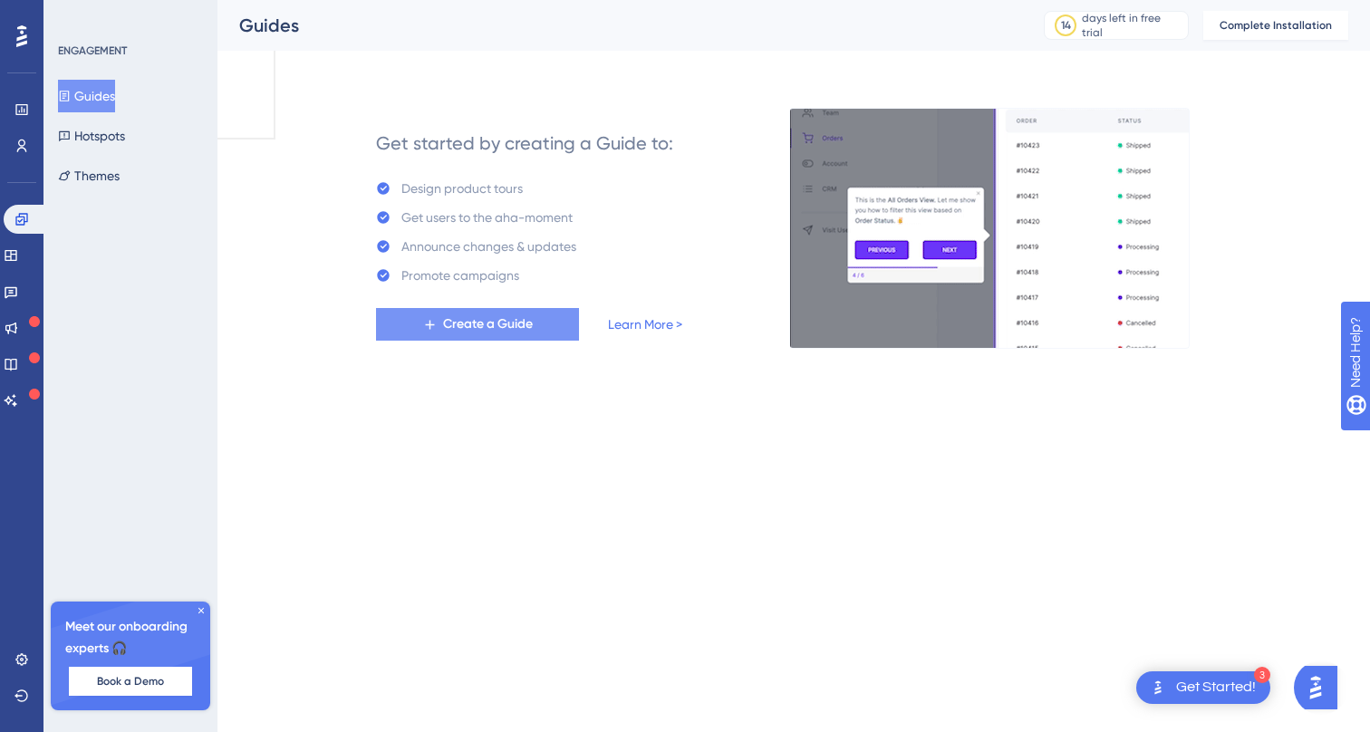
click at [525, 326] on span "Create a Guide" at bounding box center [488, 324] width 90 height 22
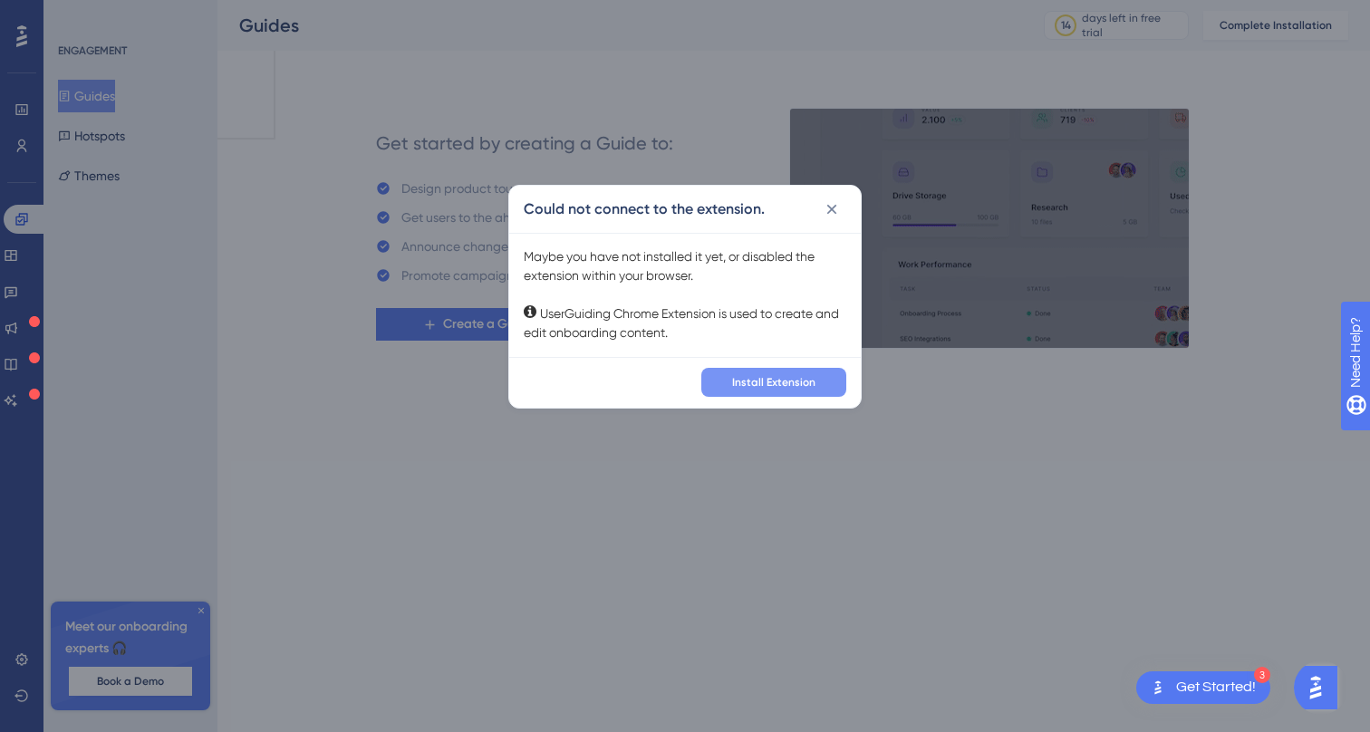
click at [747, 379] on span "Install Extension" at bounding box center [773, 382] width 83 height 14
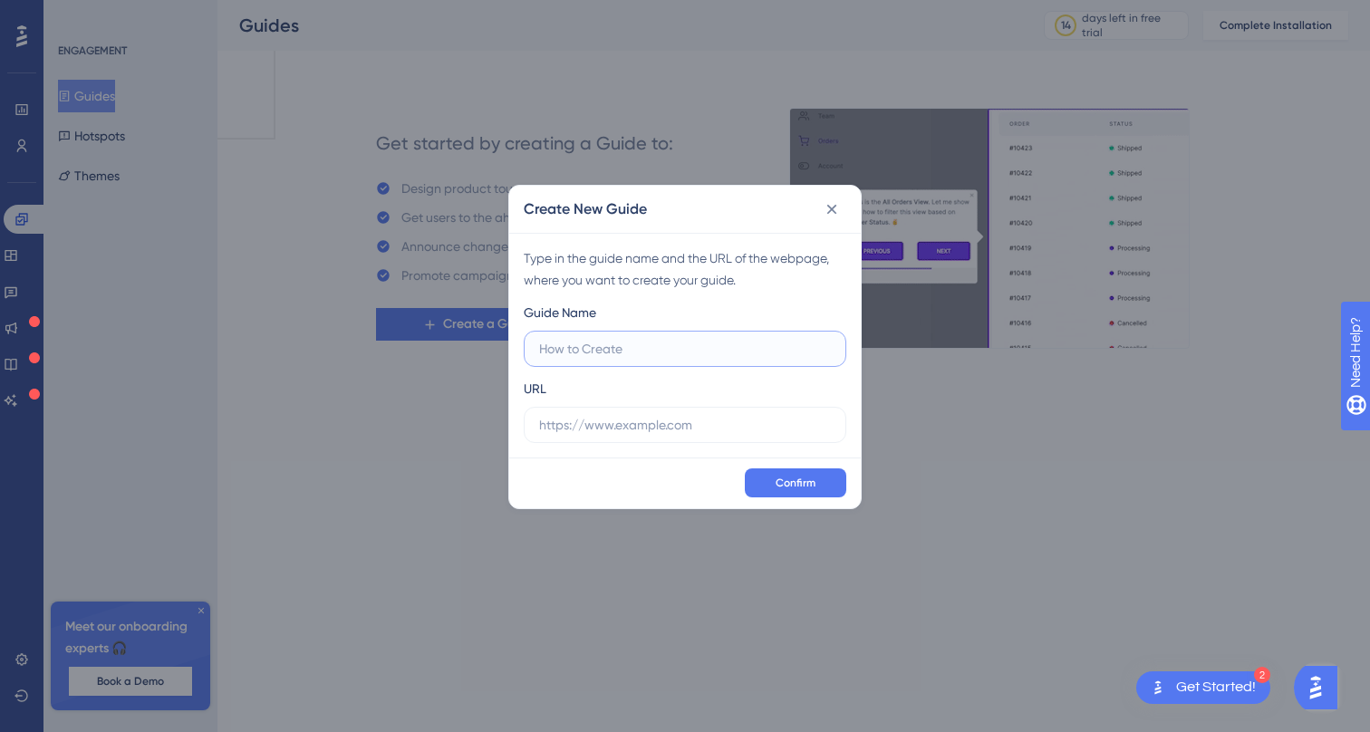
click at [594, 349] on input "text" at bounding box center [685, 349] width 292 height 20
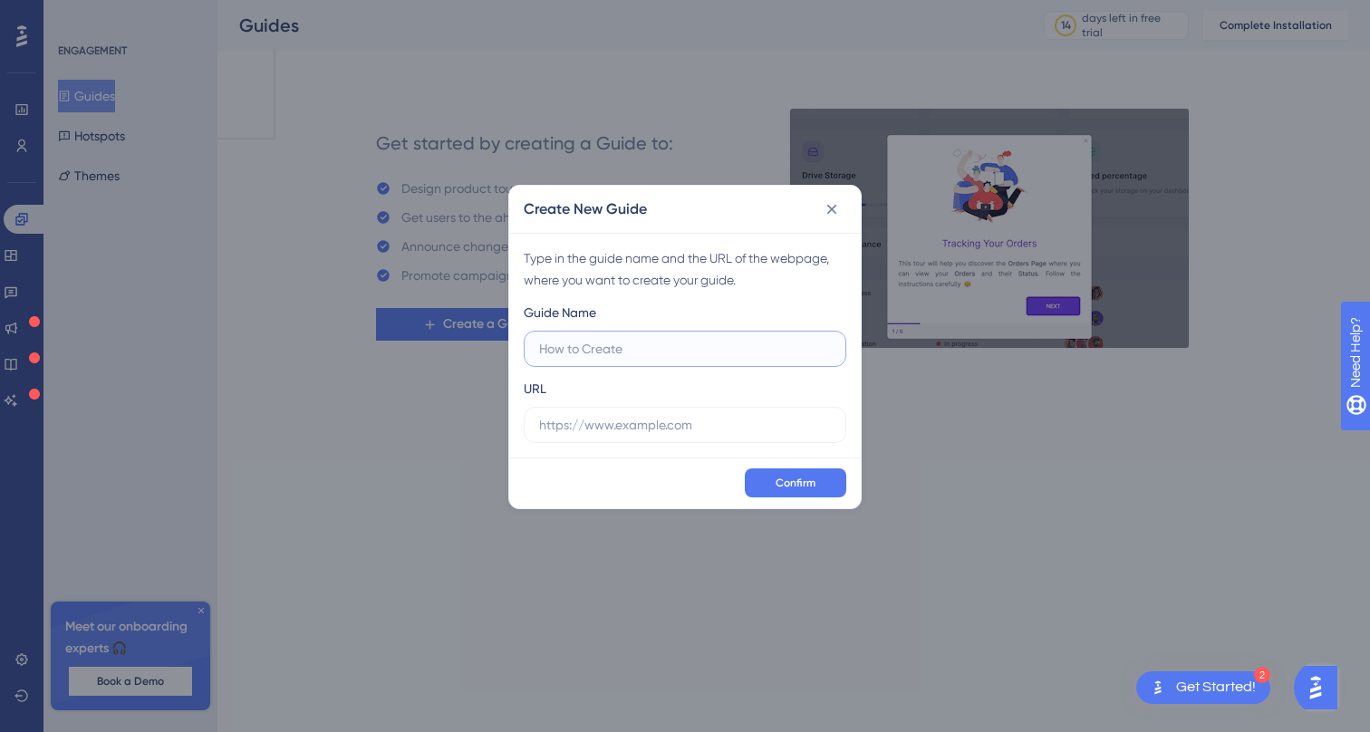
click at [594, 349] on input "text" at bounding box center [685, 349] width 292 height 20
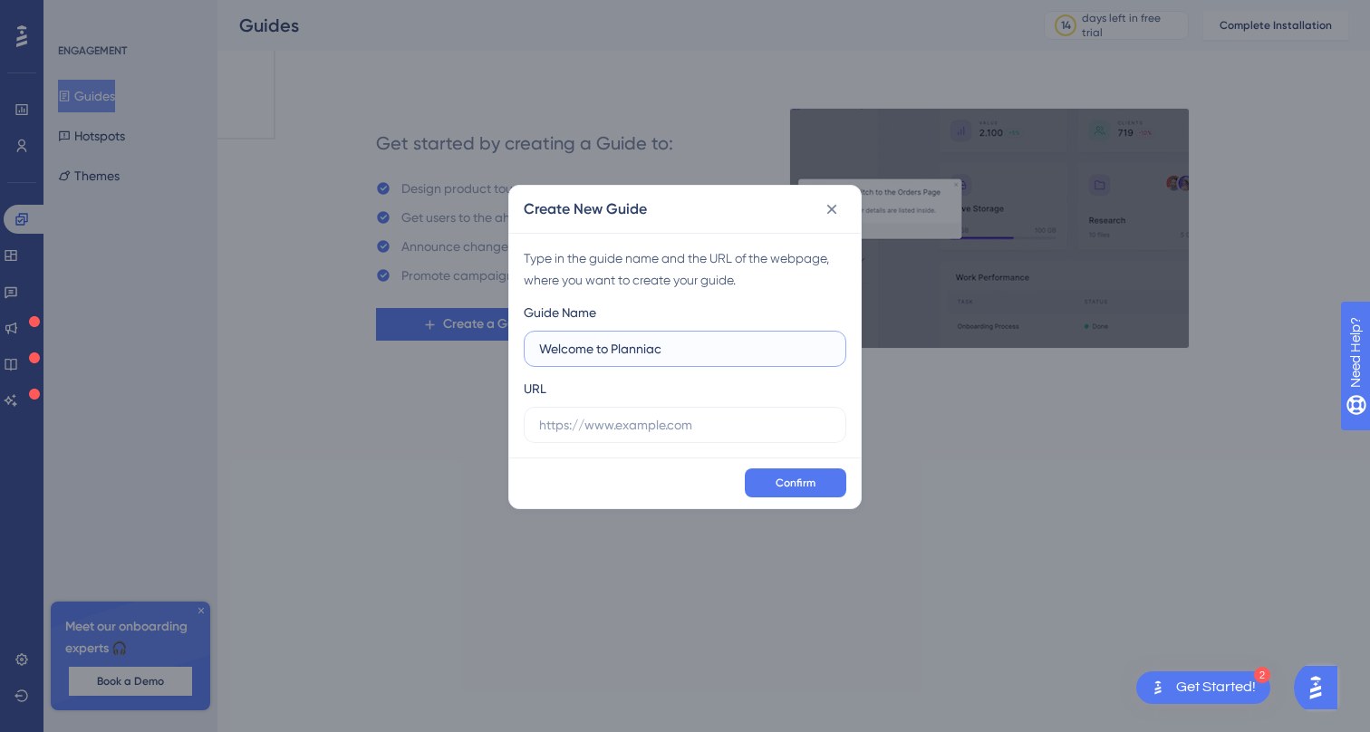
type input "Welcome to Planniac"
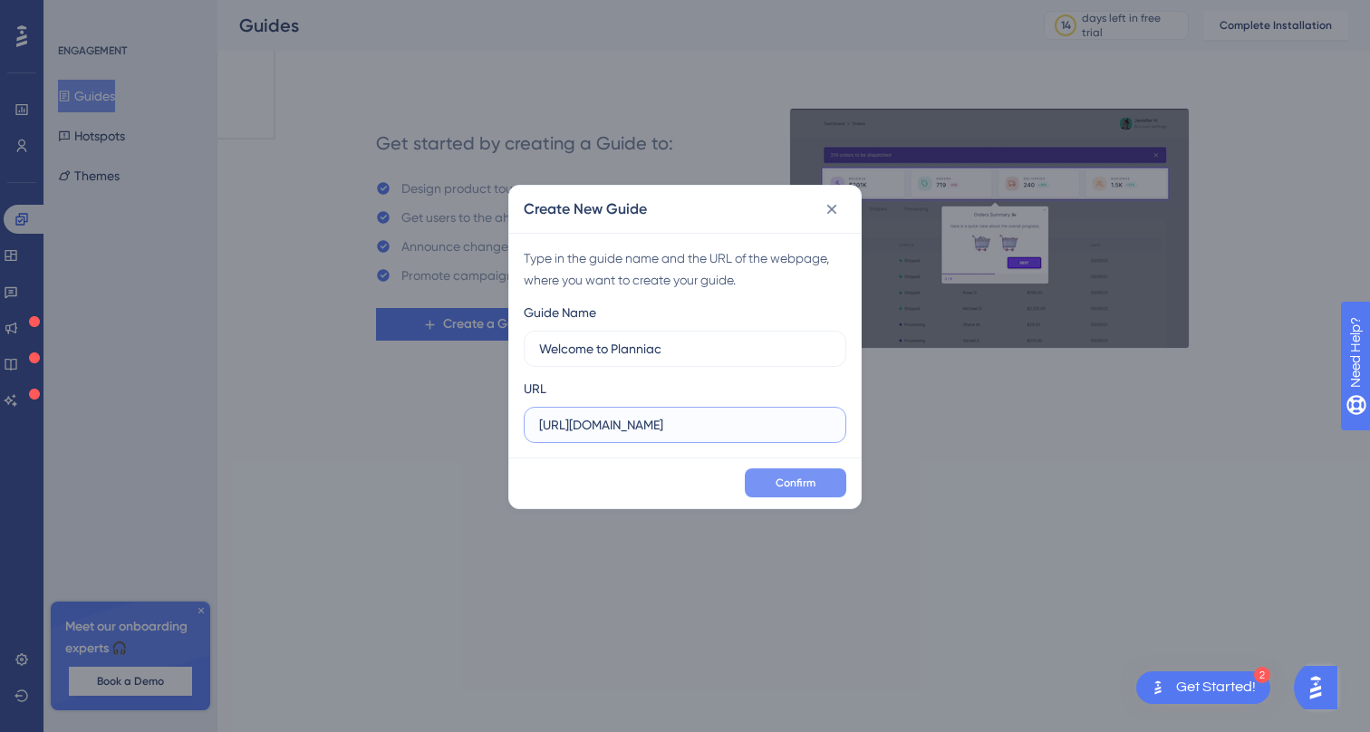
type input "https://beta.planniac.com"
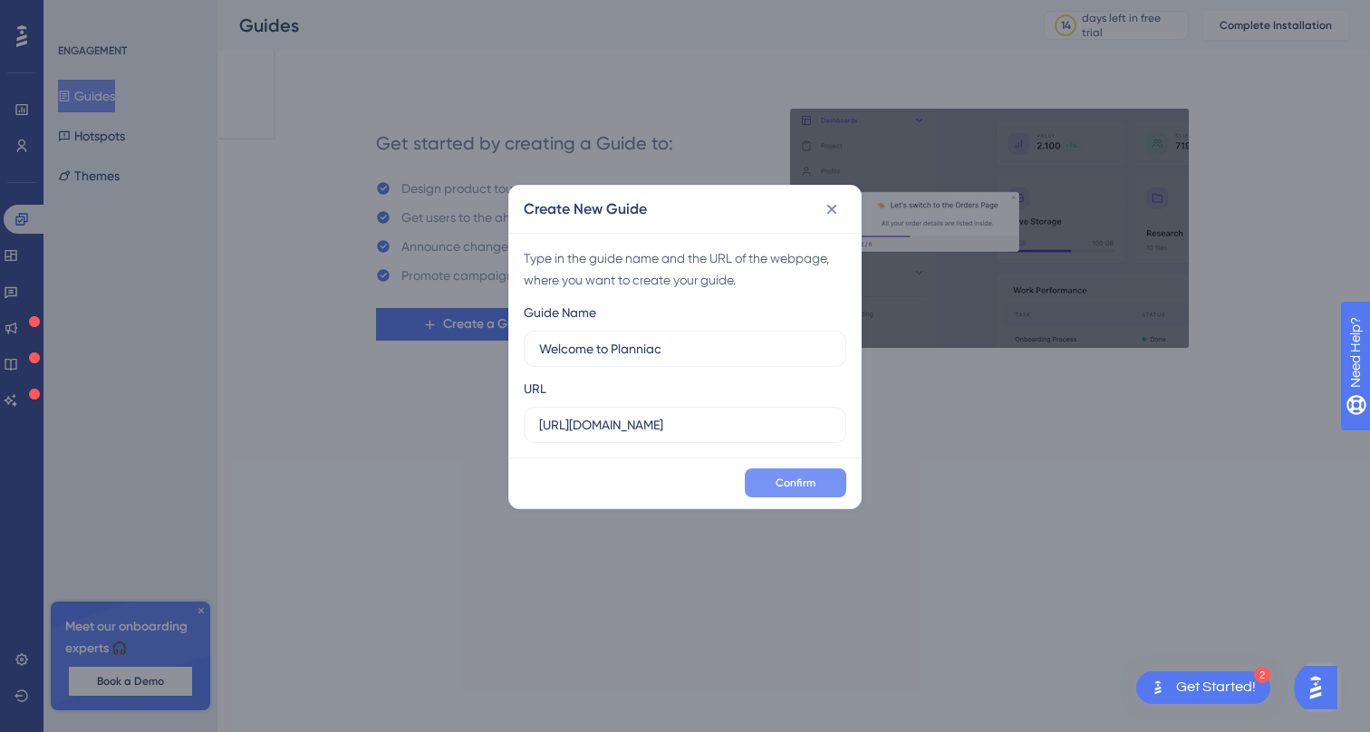
click at [787, 484] on span "Confirm" at bounding box center [795, 483] width 40 height 14
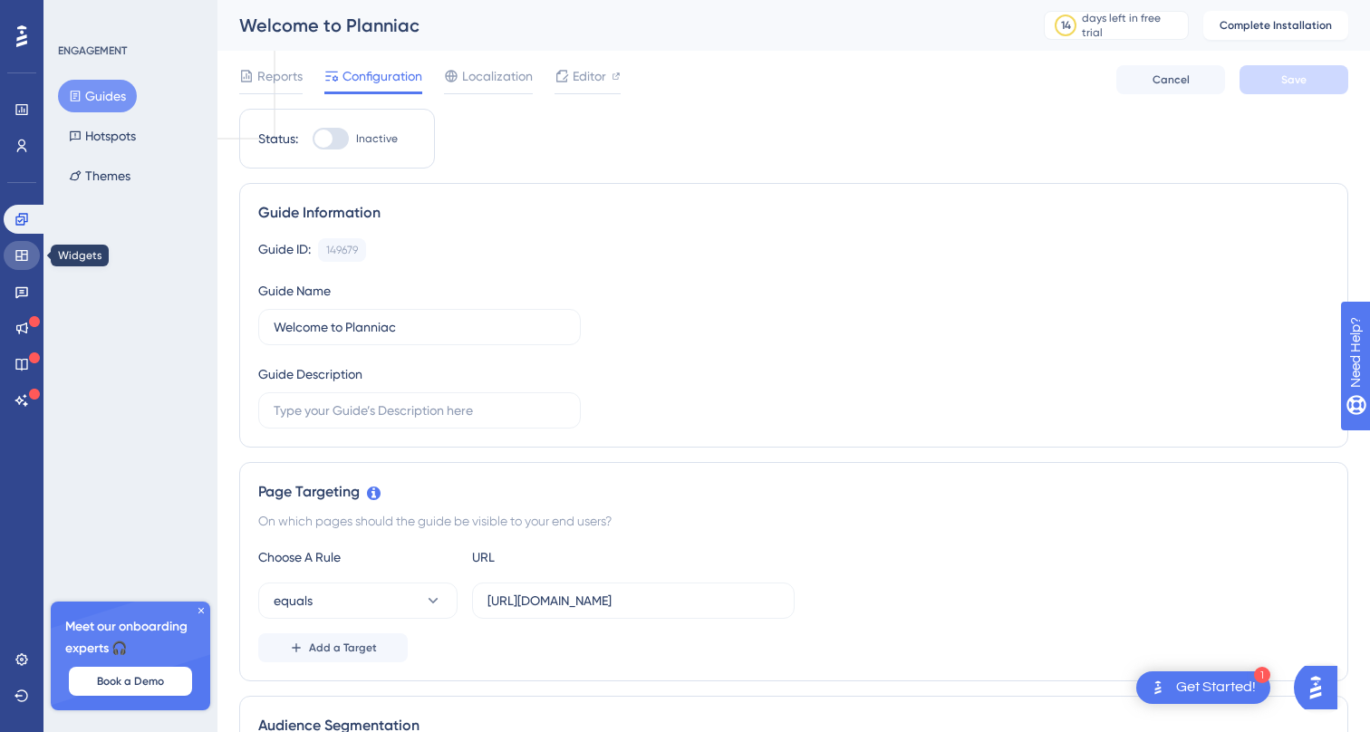
click at [24, 258] on icon at bounding box center [21, 255] width 14 height 14
click at [1317, 685] on img "Open AI Assistant Launcher" at bounding box center [1320, 687] width 33 height 33
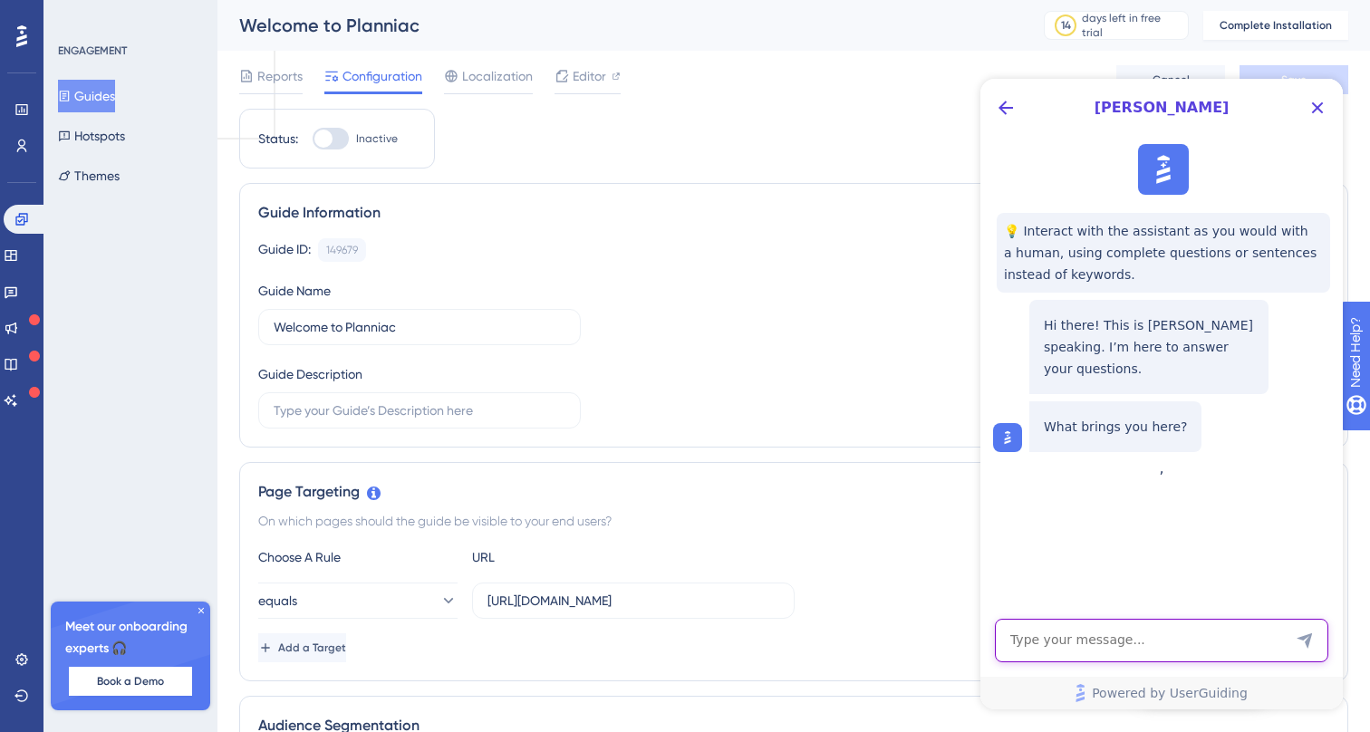
click at [1227, 650] on textarea "AI Assistant Text Input" at bounding box center [1161, 640] width 333 height 43
type textarea "H"
click at [1099, 626] on textarea "How do I use what I've created in the browser extension?" at bounding box center [1161, 632] width 333 height 60
click at [1130, 647] on textarea "How do I use a guide I've created in the browser extension?" at bounding box center [1161, 632] width 333 height 60
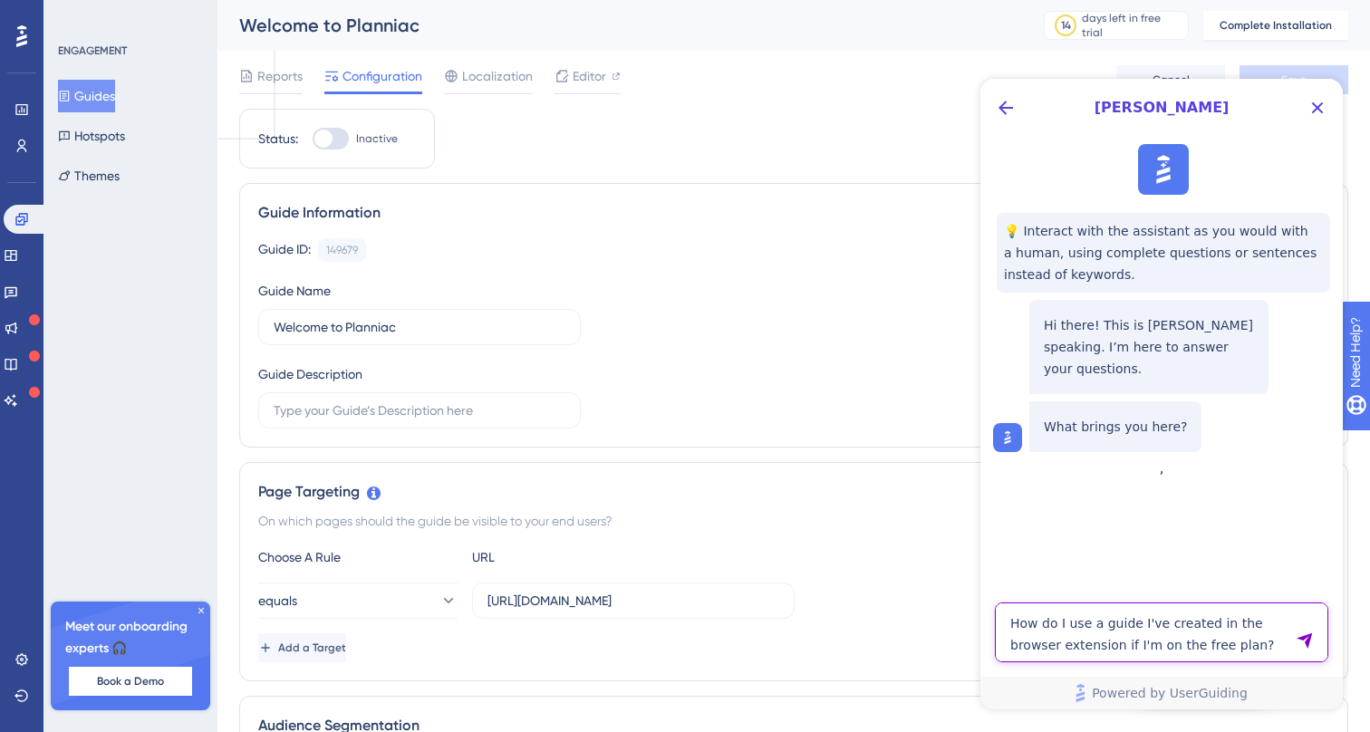
type textarea "How do I use a guide I've created in the browser extension if I'm on the free p…"
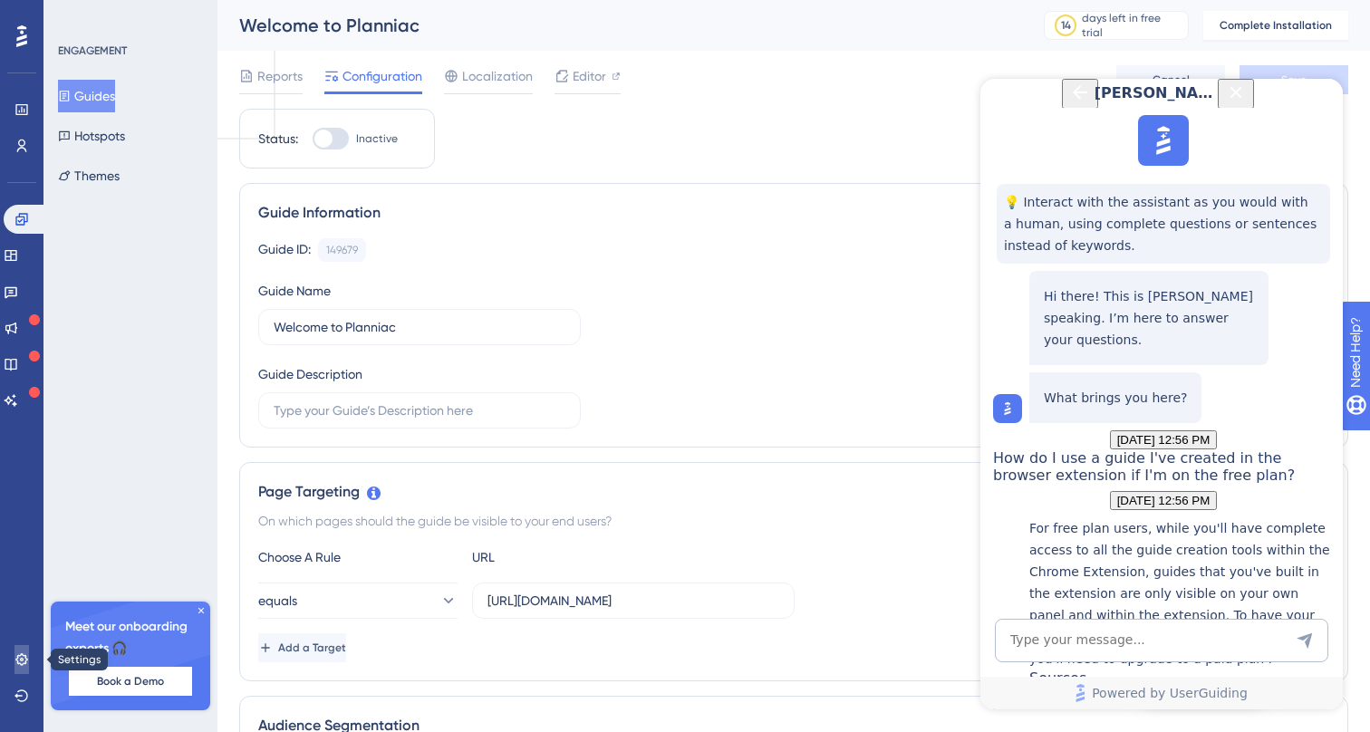
click at [28, 653] on icon at bounding box center [21, 659] width 14 height 14
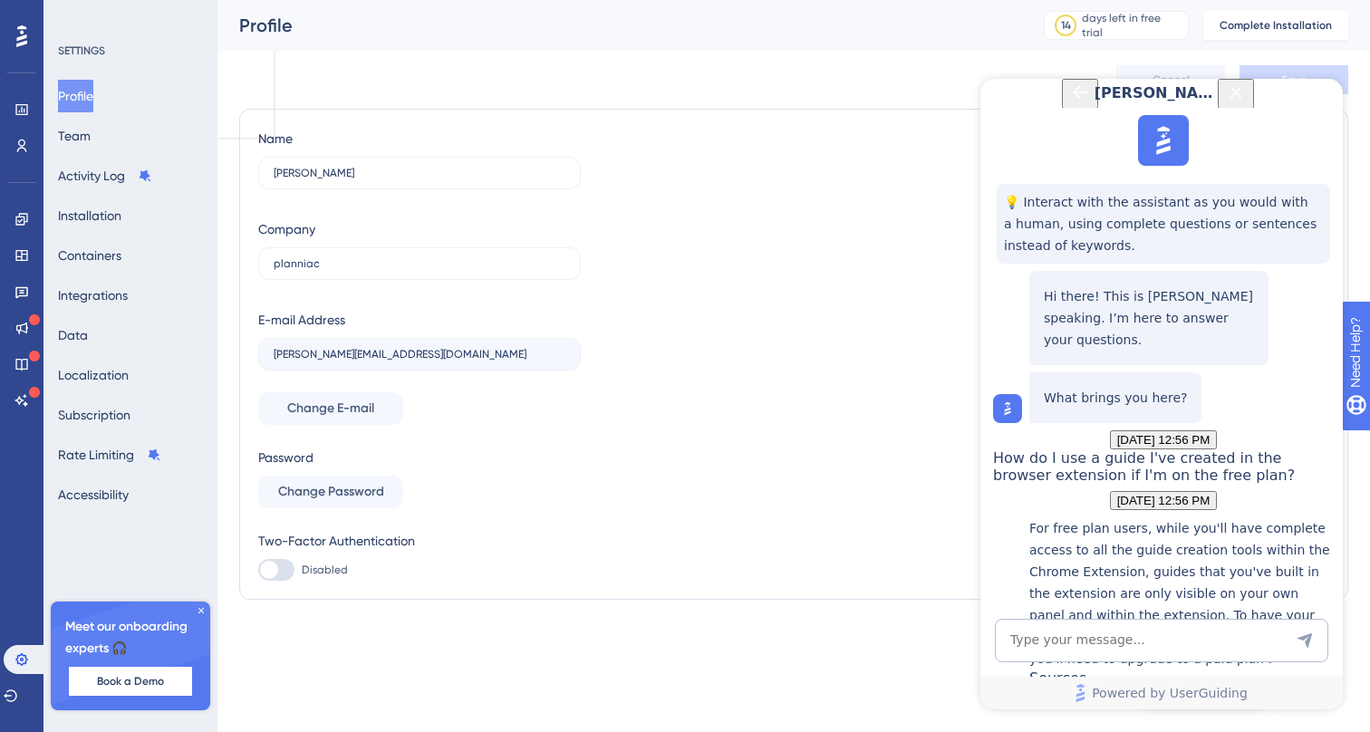
click at [200, 610] on icon at bounding box center [201, 610] width 11 height 11
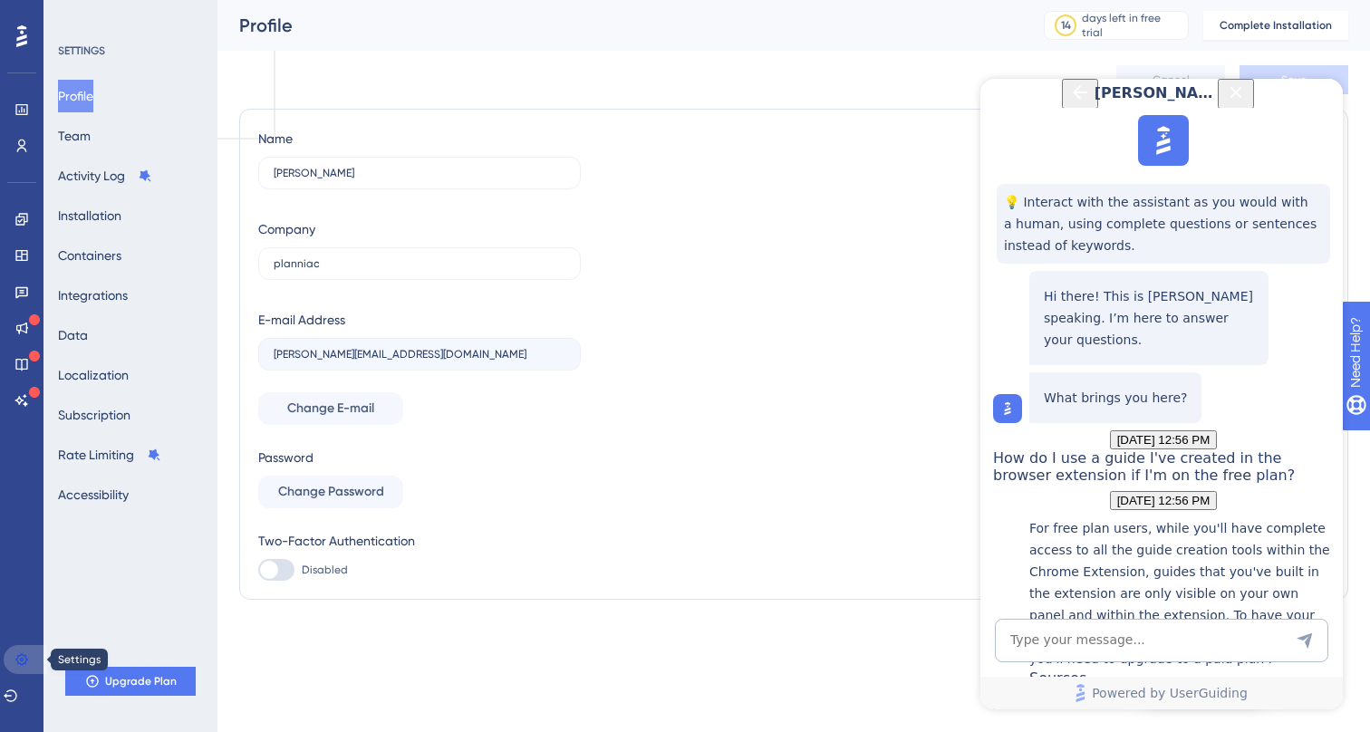
click at [34, 659] on link at bounding box center [25, 659] width 43 height 29
click at [21, 660] on icon at bounding box center [21, 659] width 12 height 12
click at [116, 418] on button "Subscription" at bounding box center [94, 415] width 72 height 33
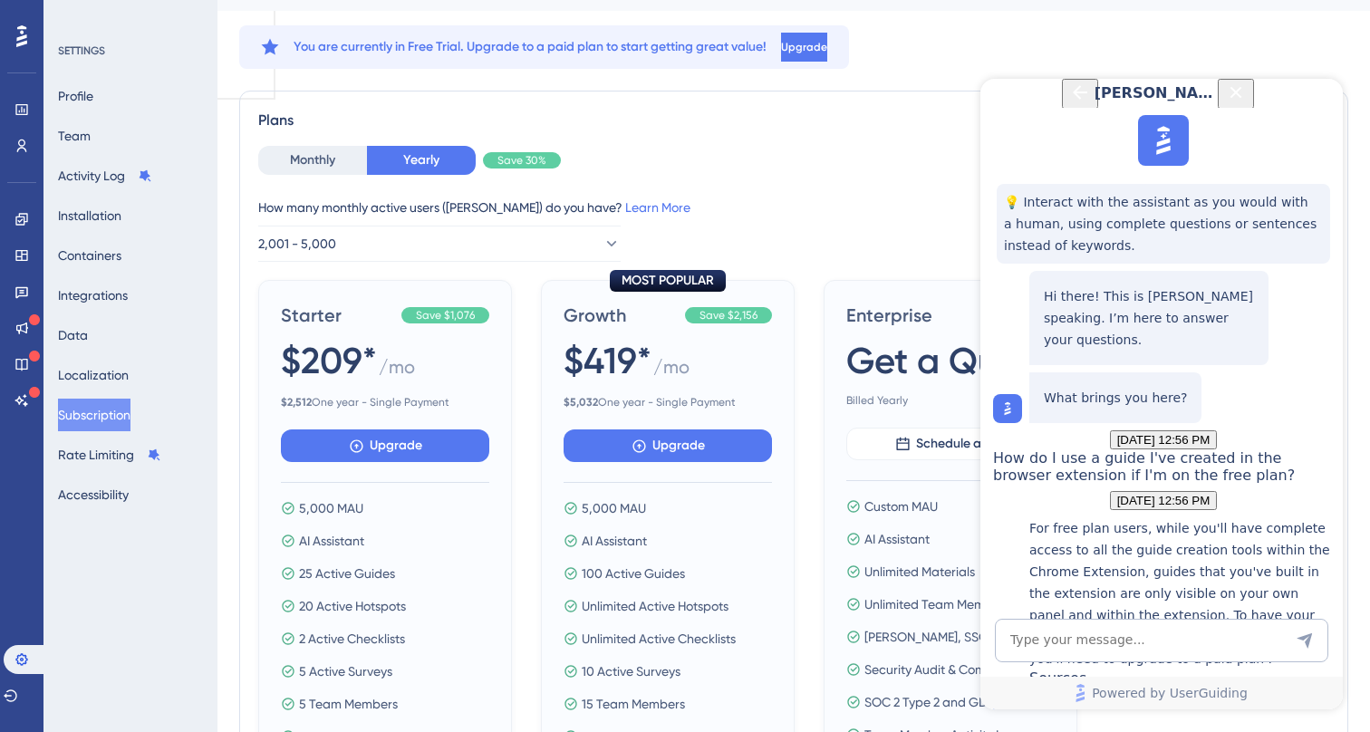
scroll to position [43, 0]
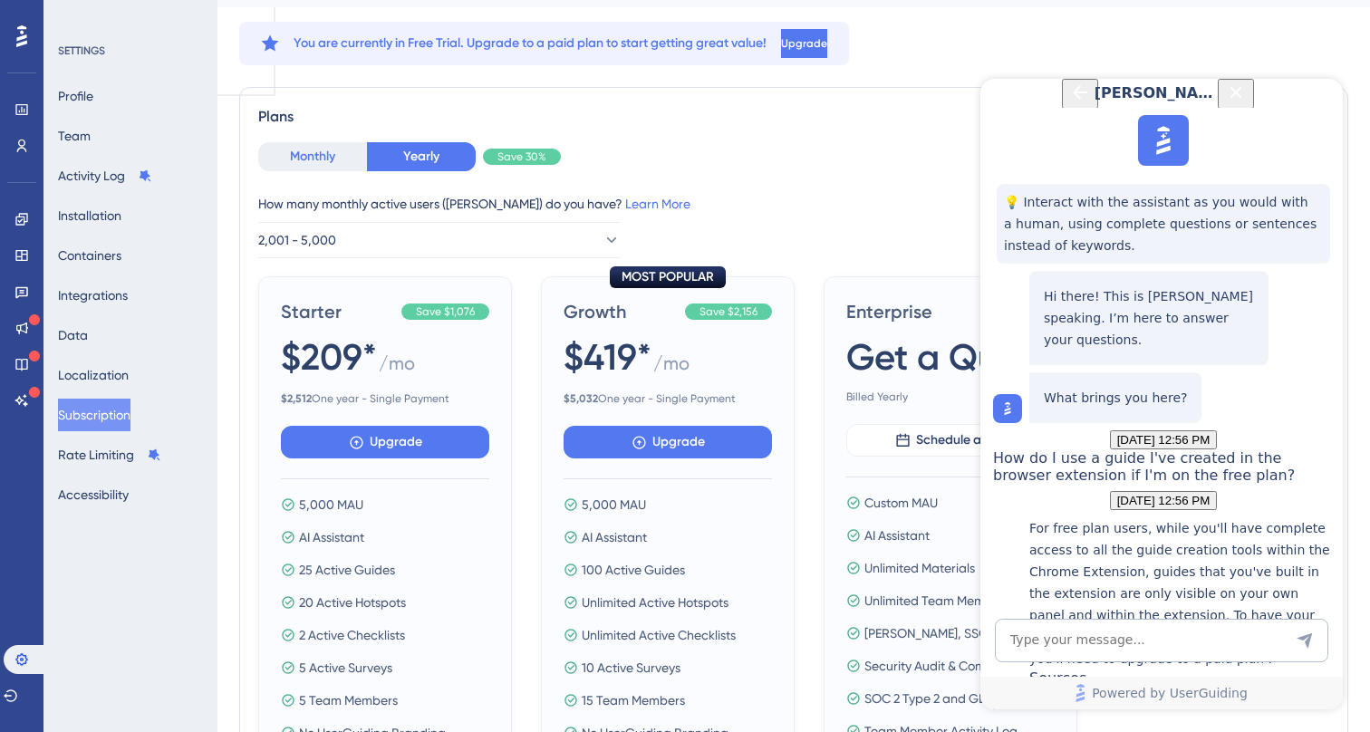
click at [314, 159] on button "Monthly" at bounding box center [312, 156] width 109 height 29
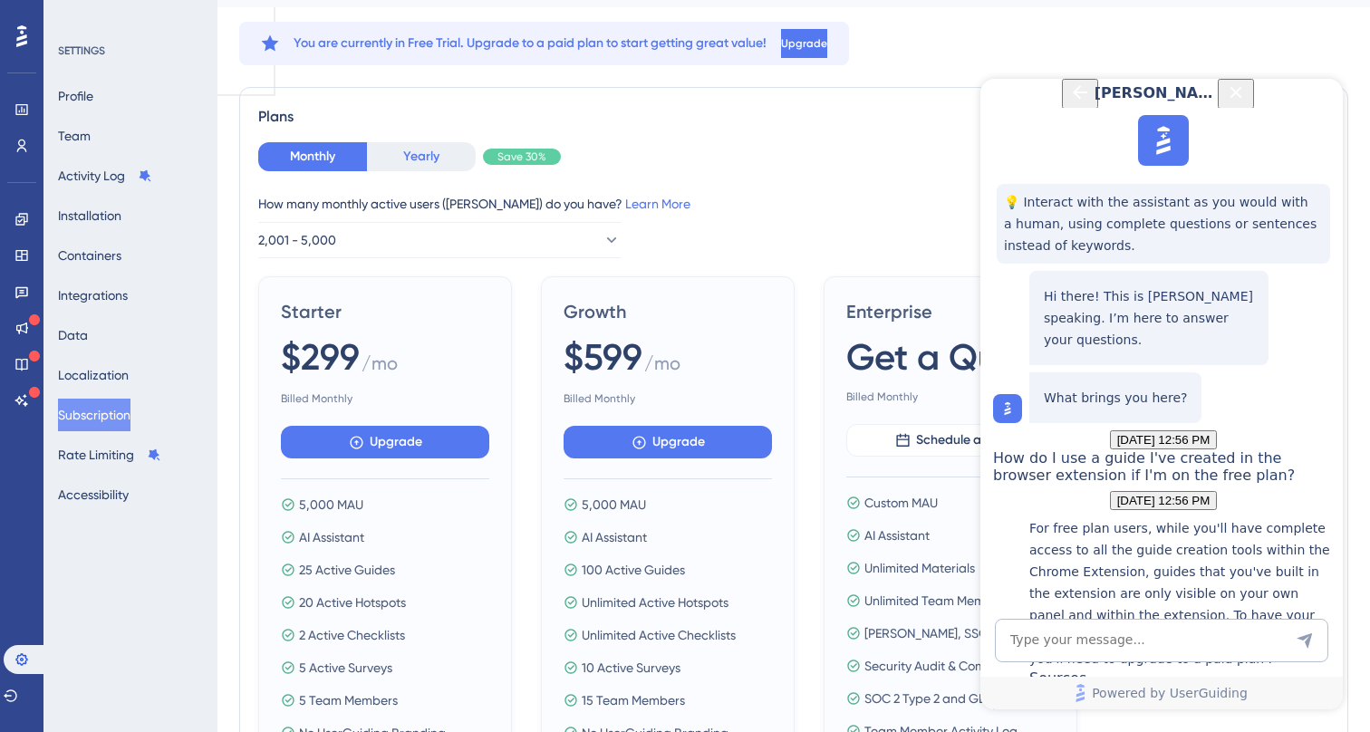
click at [401, 154] on button "Yearly" at bounding box center [421, 156] width 109 height 29
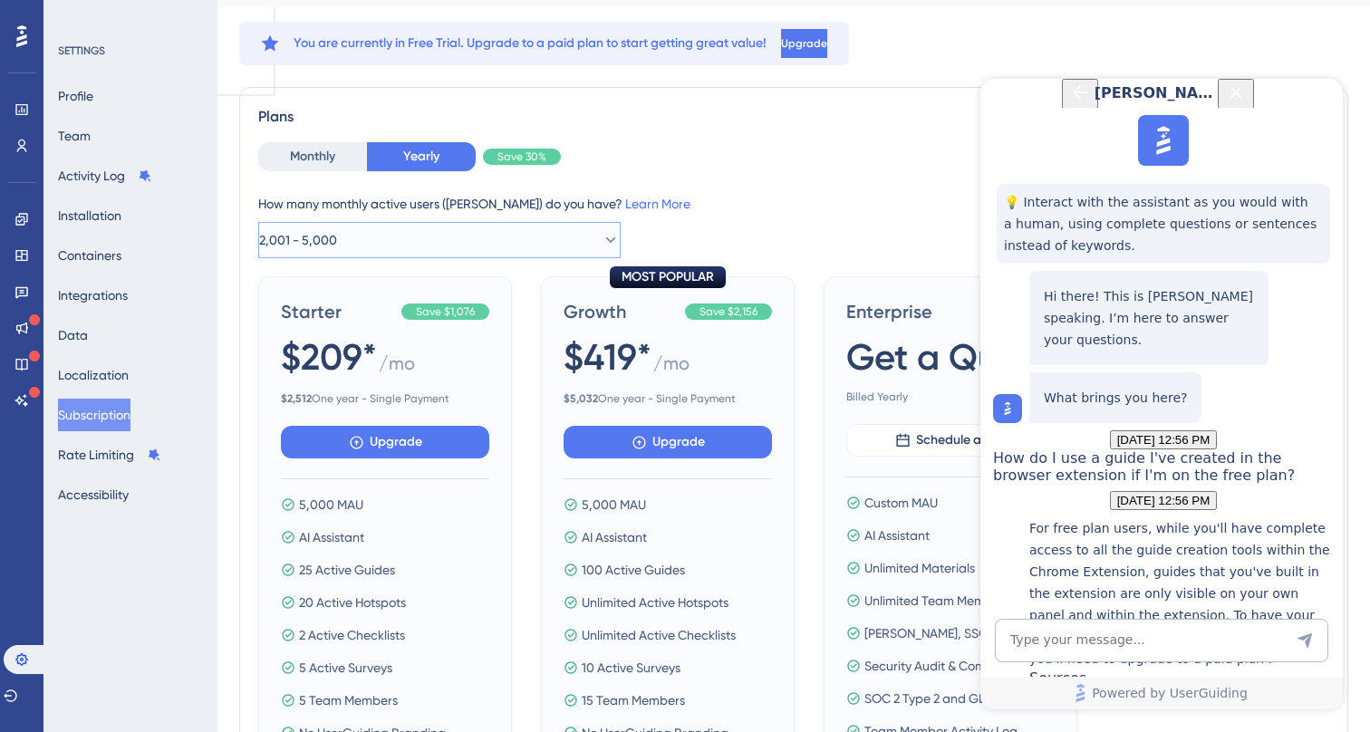
click at [457, 238] on button "2,001 - 5,000" at bounding box center [439, 240] width 362 height 36
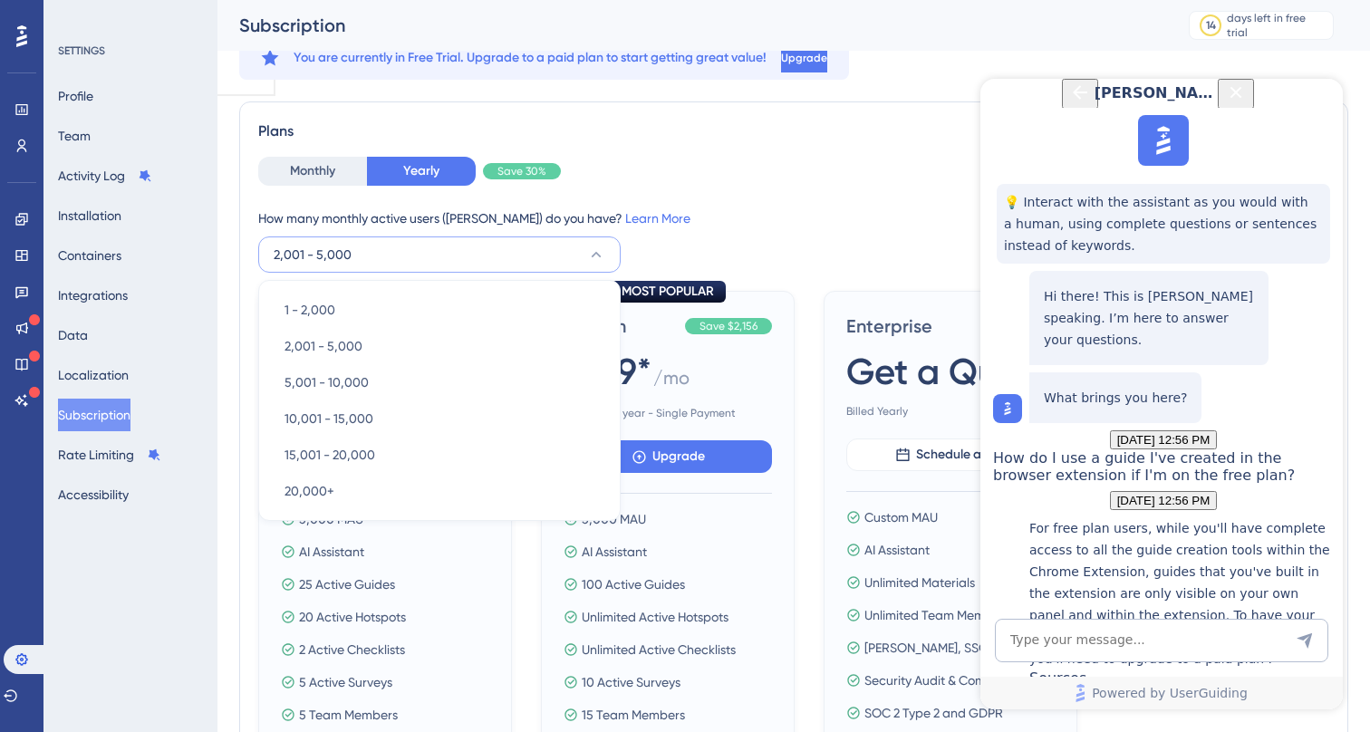
scroll to position [63, 0]
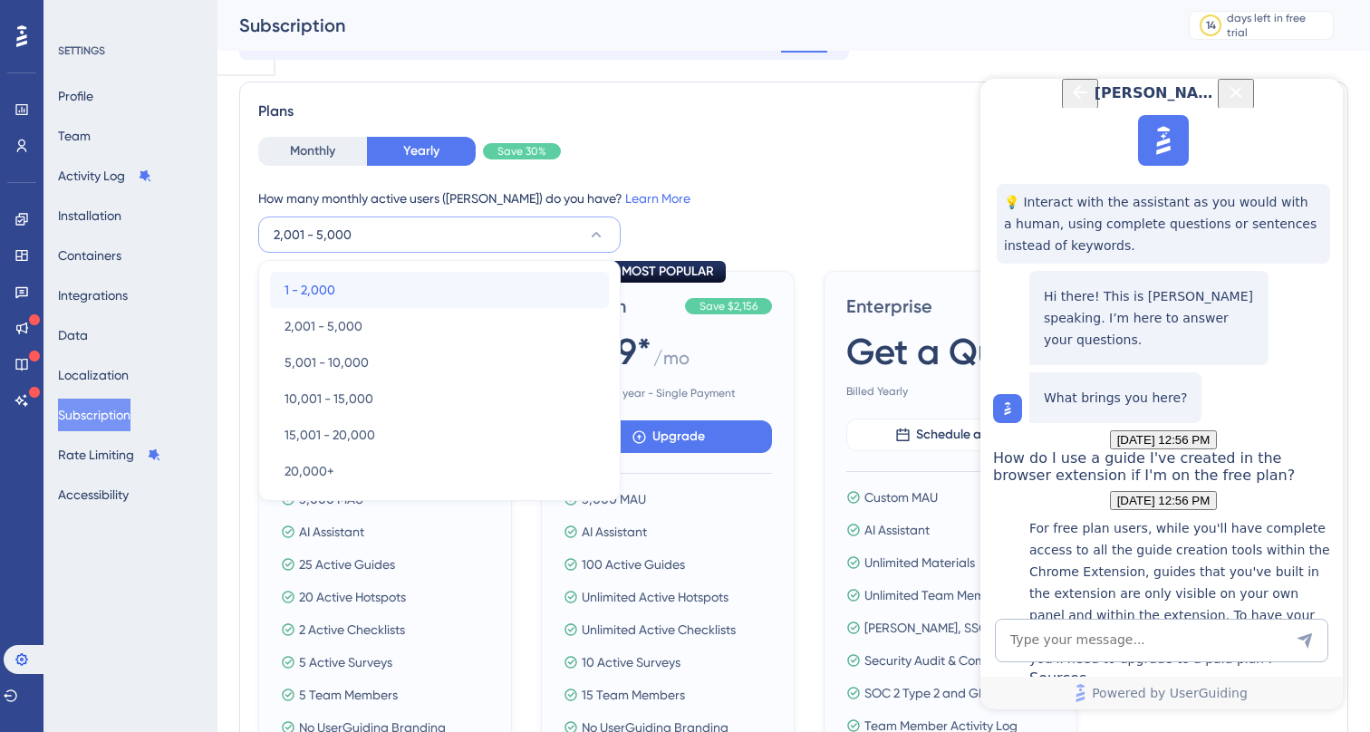
click at [426, 283] on div "1 - 2,000 1 - 2,000" at bounding box center [439, 290] width 310 height 36
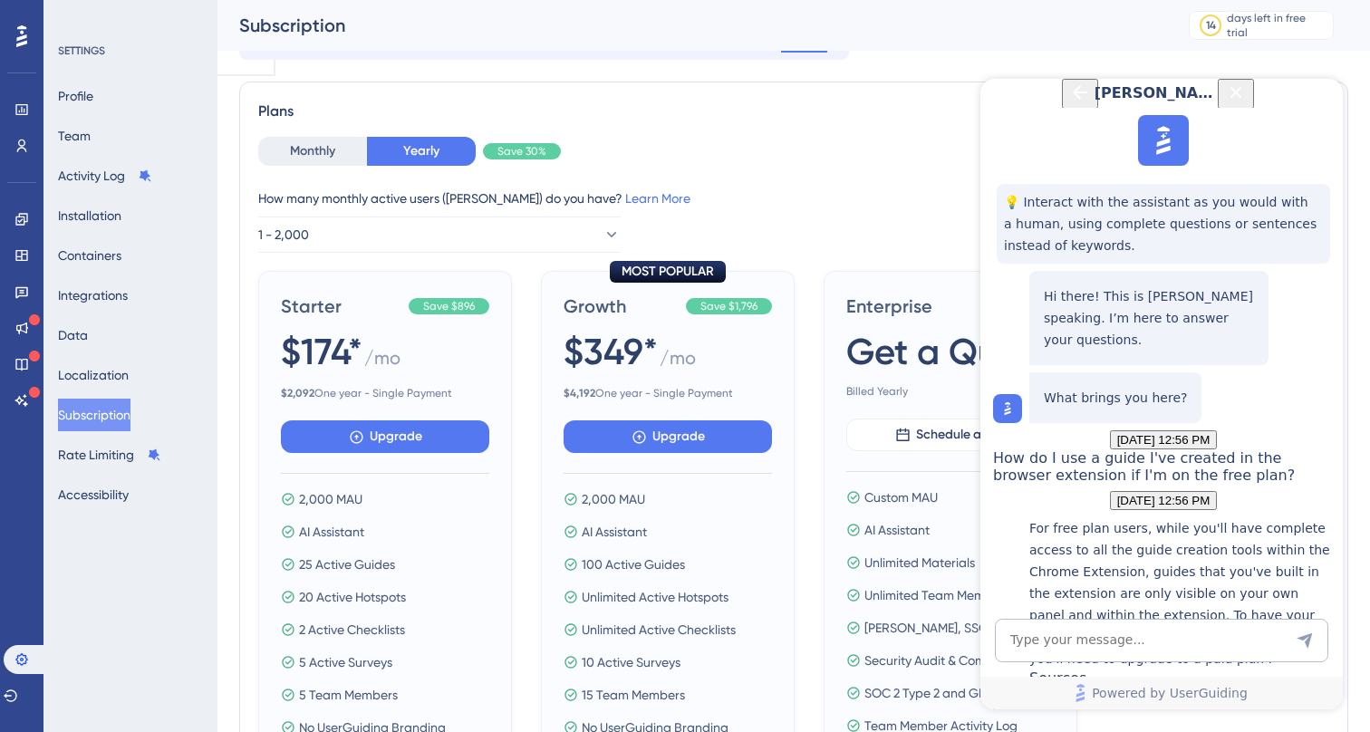
click at [428, 199] on div "How many monthly active users (MAUs) do you have? Learn More" at bounding box center [793, 199] width 1071 height 22
click at [338, 156] on button "Monthly" at bounding box center [312, 151] width 109 height 29
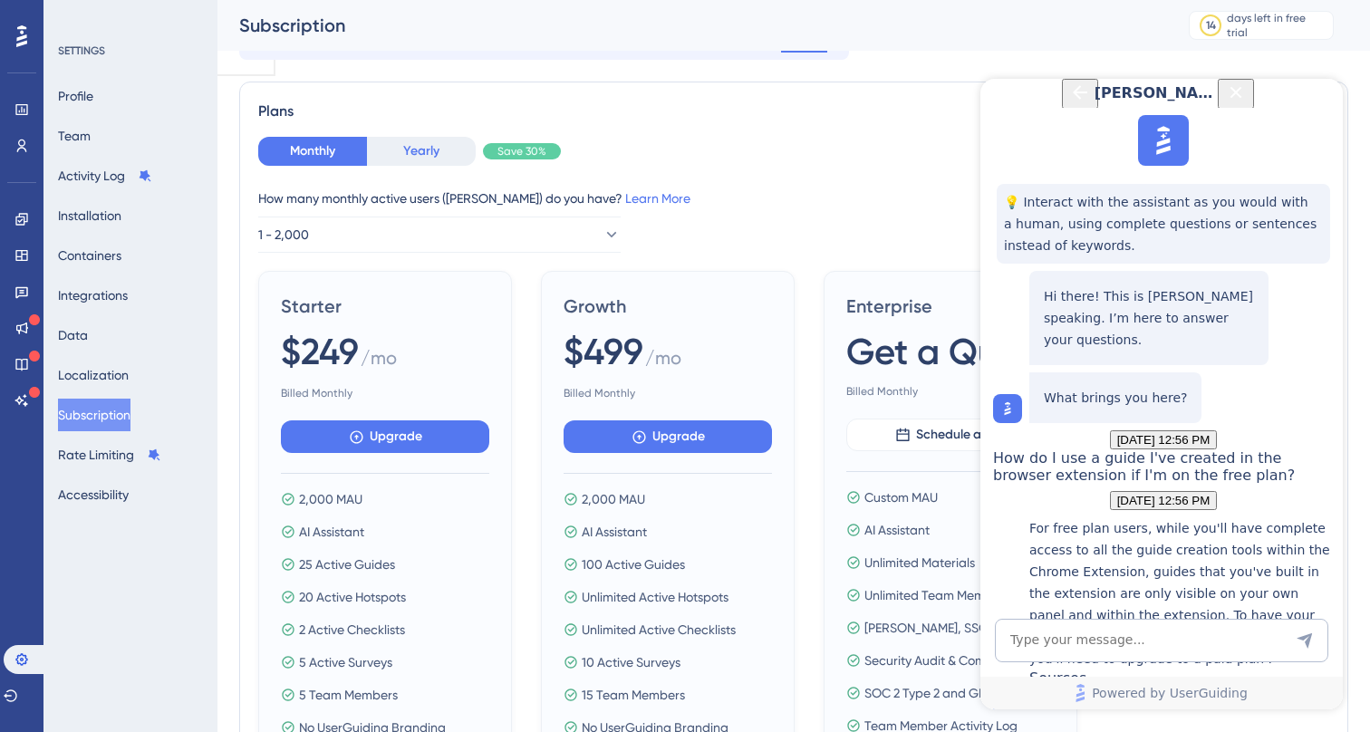
click at [418, 146] on button "Yearly" at bounding box center [421, 151] width 109 height 29
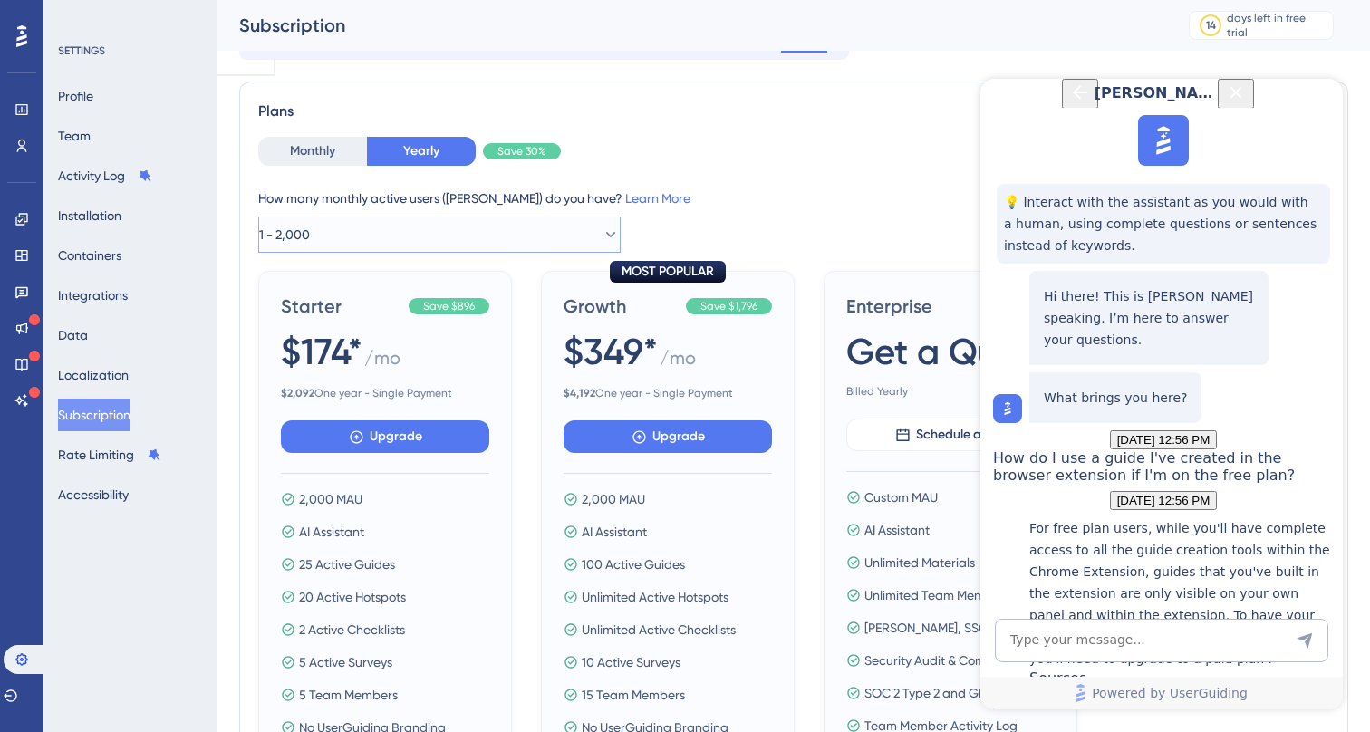
click at [310, 225] on span "1 - 2,000" at bounding box center [284, 235] width 51 height 22
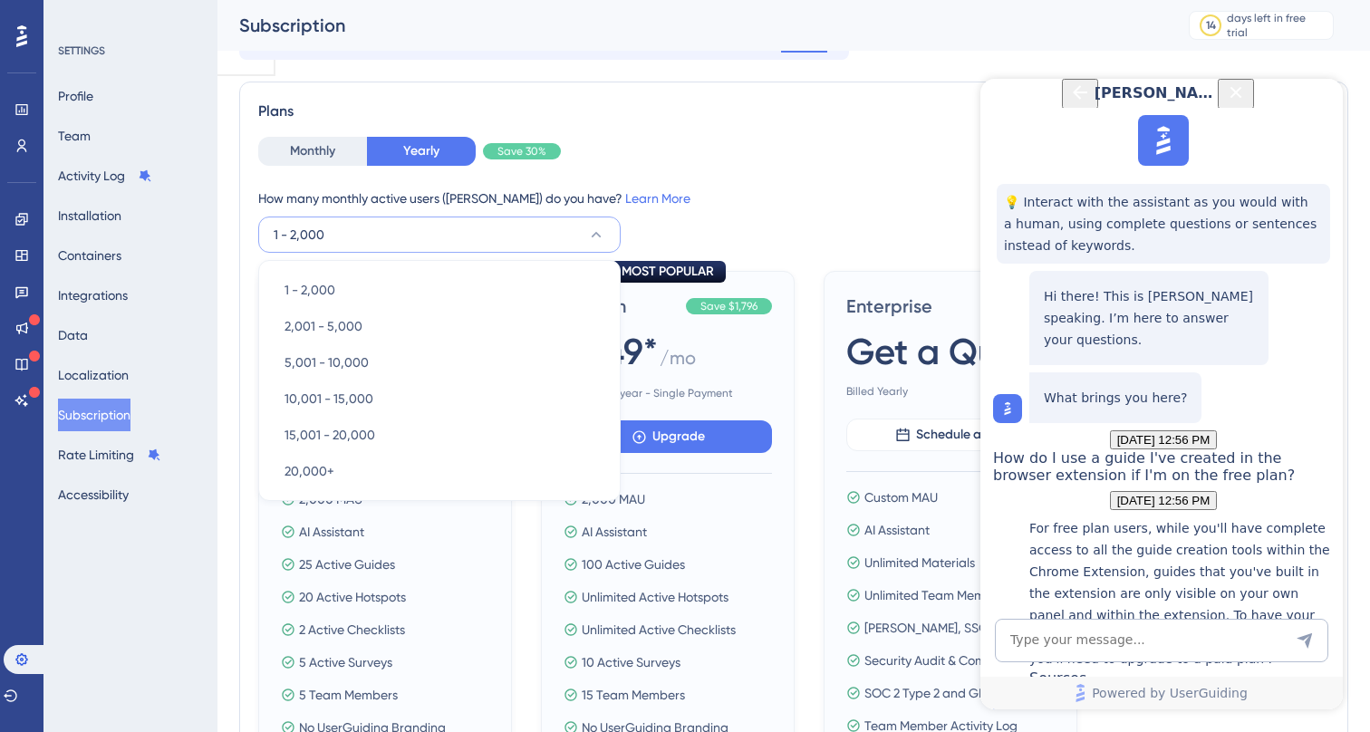
scroll to position [76, 0]
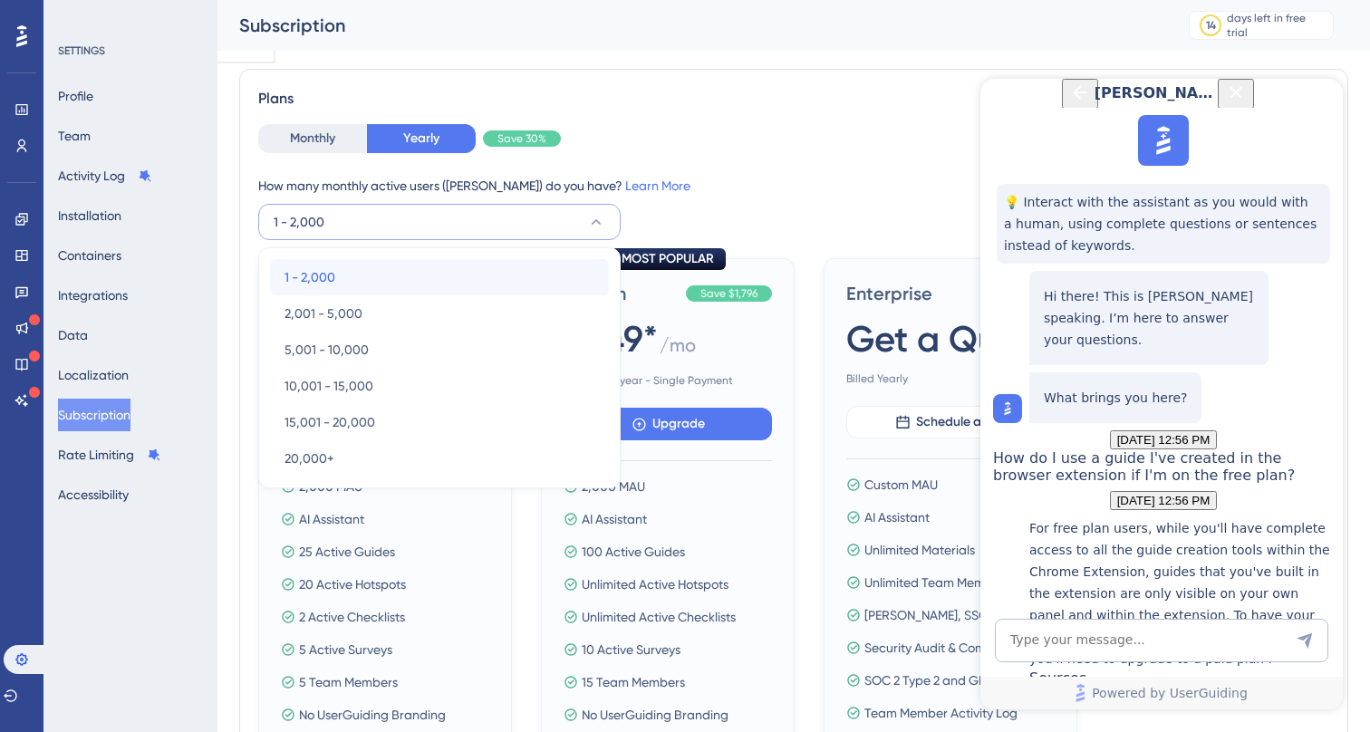
click at [321, 270] on span "1 - 2,000" at bounding box center [309, 277] width 51 height 22
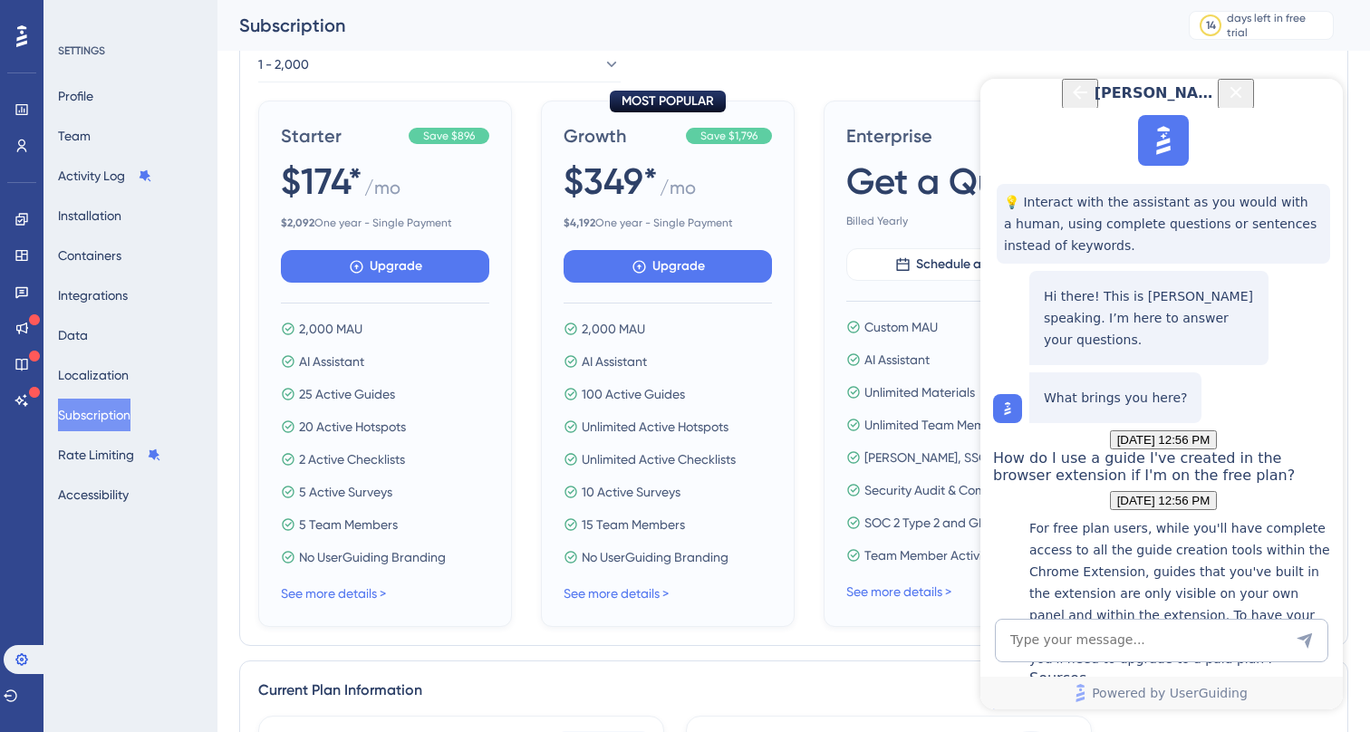
scroll to position [191, 0]
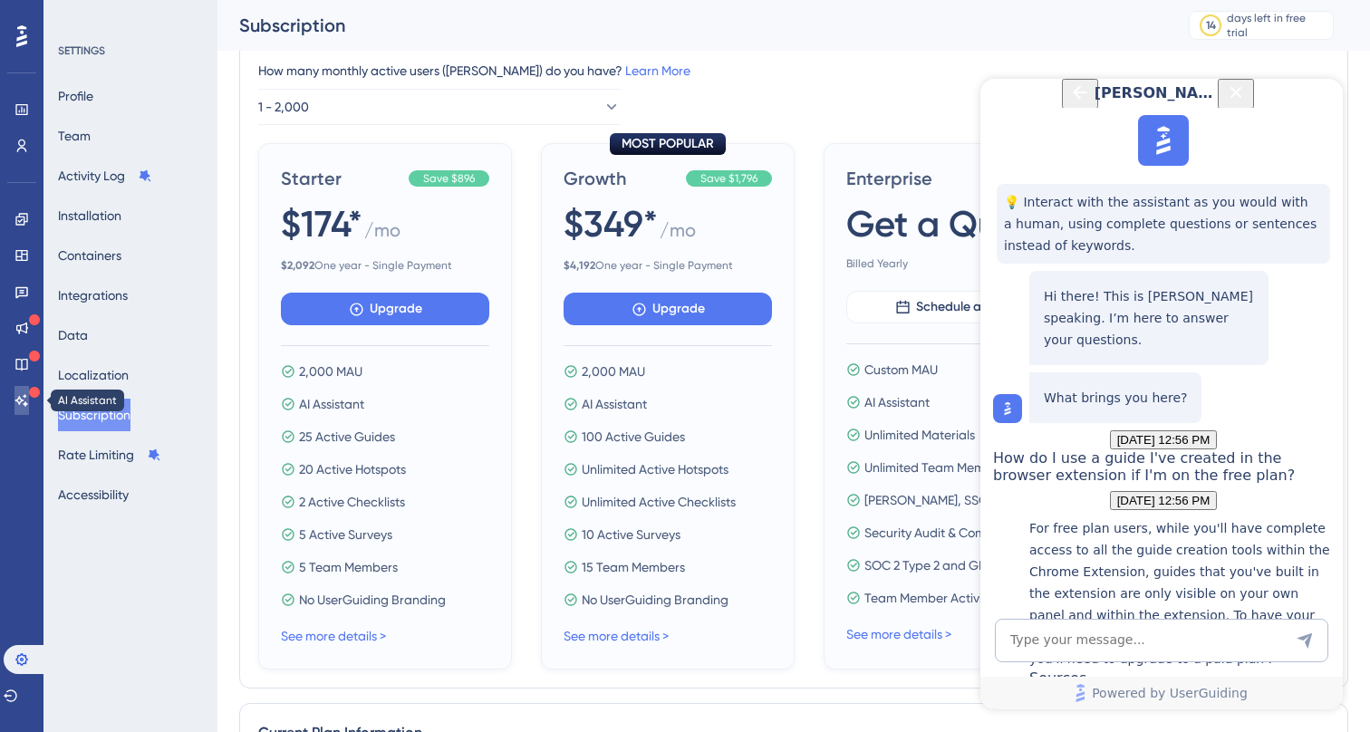
click at [27, 399] on icon at bounding box center [21, 400] width 14 height 14
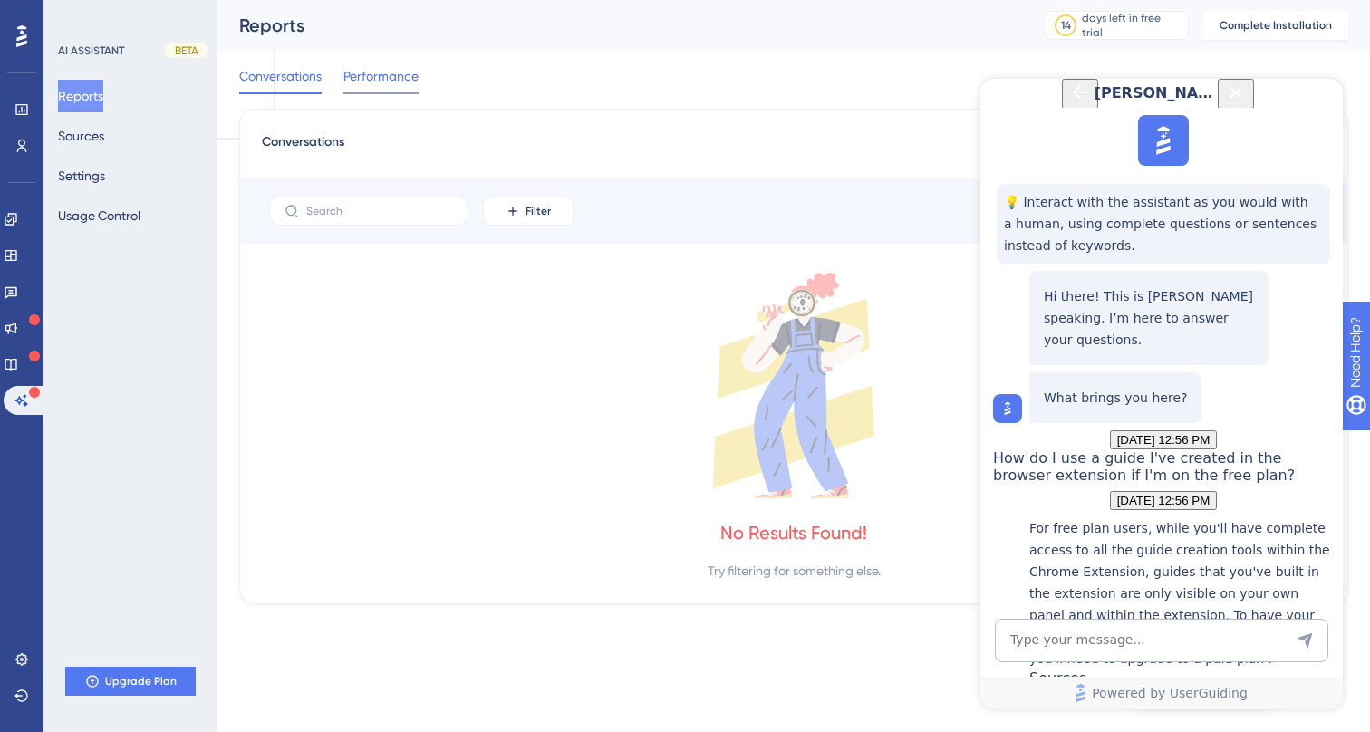
click at [370, 82] on span "Performance" at bounding box center [380, 76] width 75 height 22
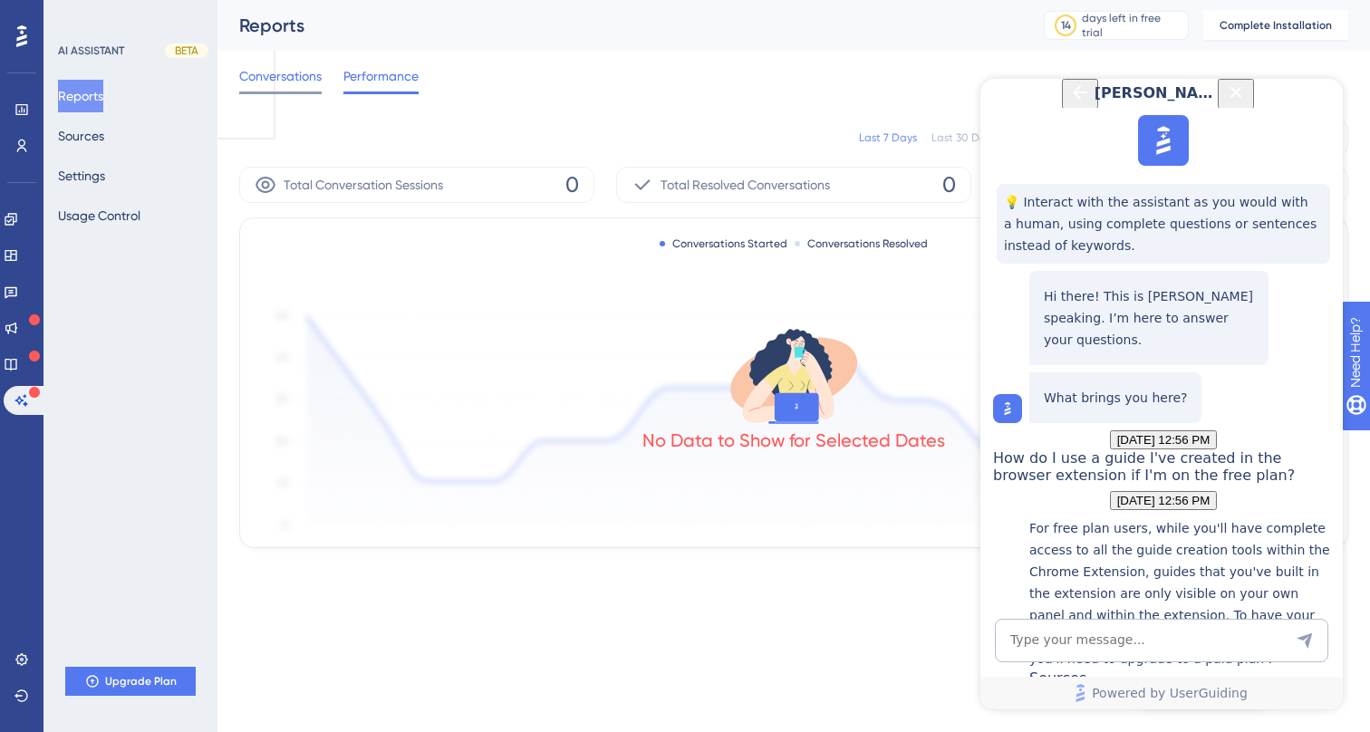
click at [278, 73] on span "Conversations" at bounding box center [280, 76] width 82 height 22
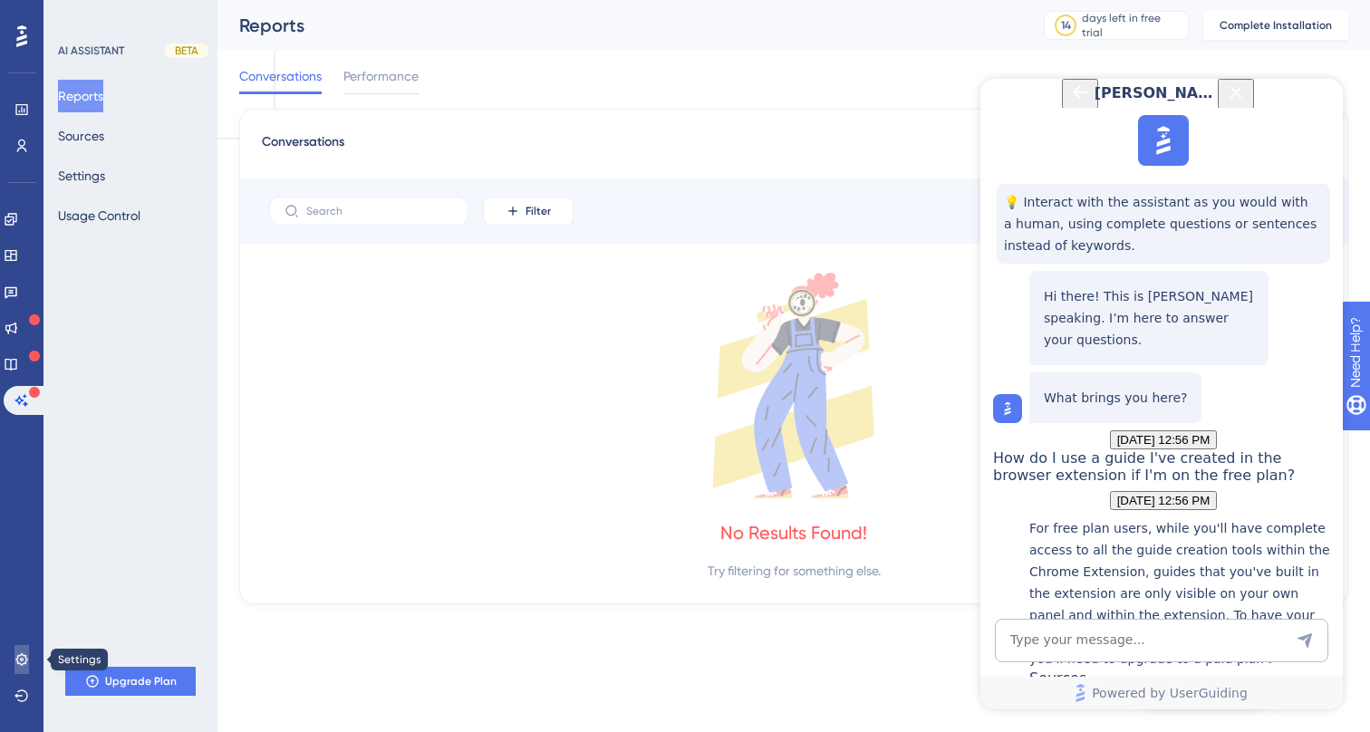
click at [19, 661] on icon at bounding box center [21, 659] width 14 height 14
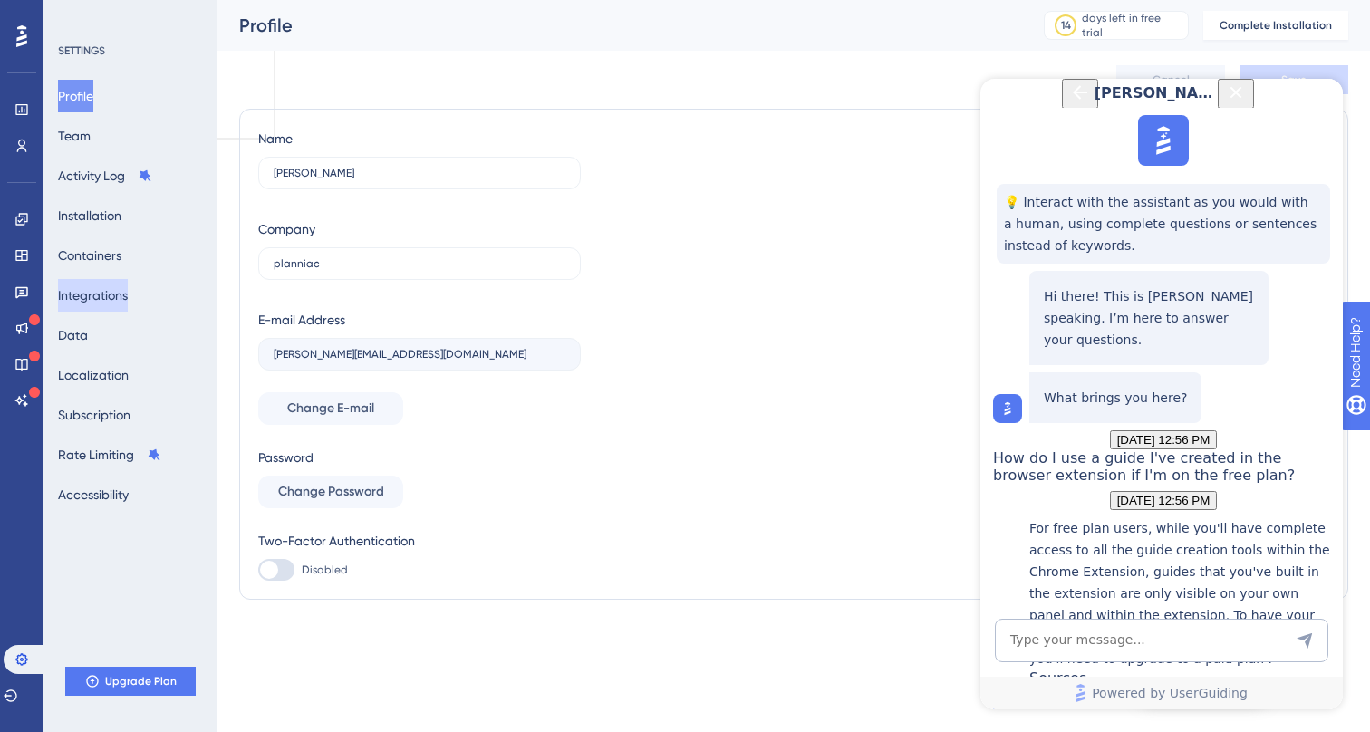
click at [122, 293] on button "Integrations" at bounding box center [93, 295] width 70 height 33
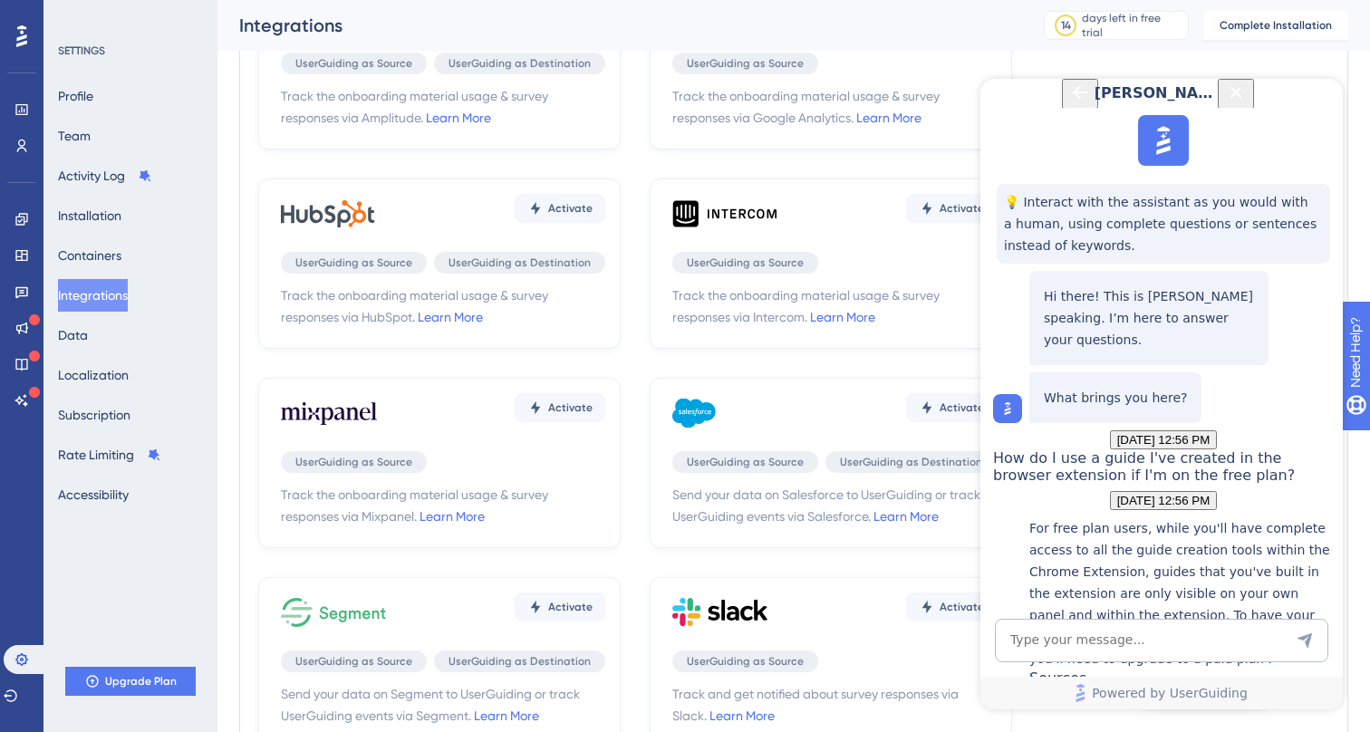
scroll to position [100, 0]
